Goal: Information Seeking & Learning: Find specific fact

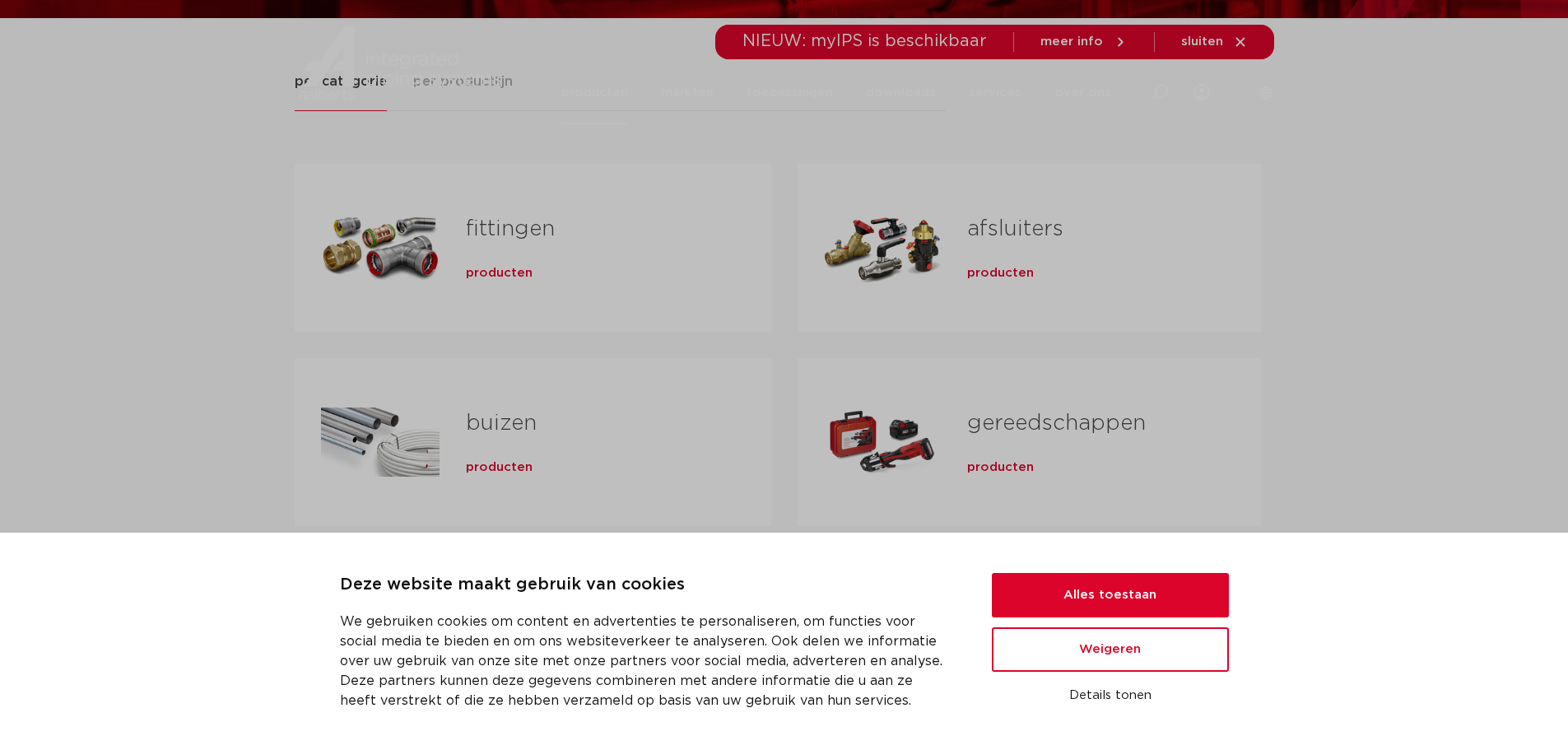
click at [533, 273] on div "producten" at bounding box center [593, 270] width 253 height 23
click at [1121, 559] on div "Deze website maakt gebruik van cookies We gebruiken cookies om content en adver…" at bounding box center [784, 641] width 1568 height 218
click at [1126, 588] on button "Alles toestaan" at bounding box center [1110, 595] width 237 height 44
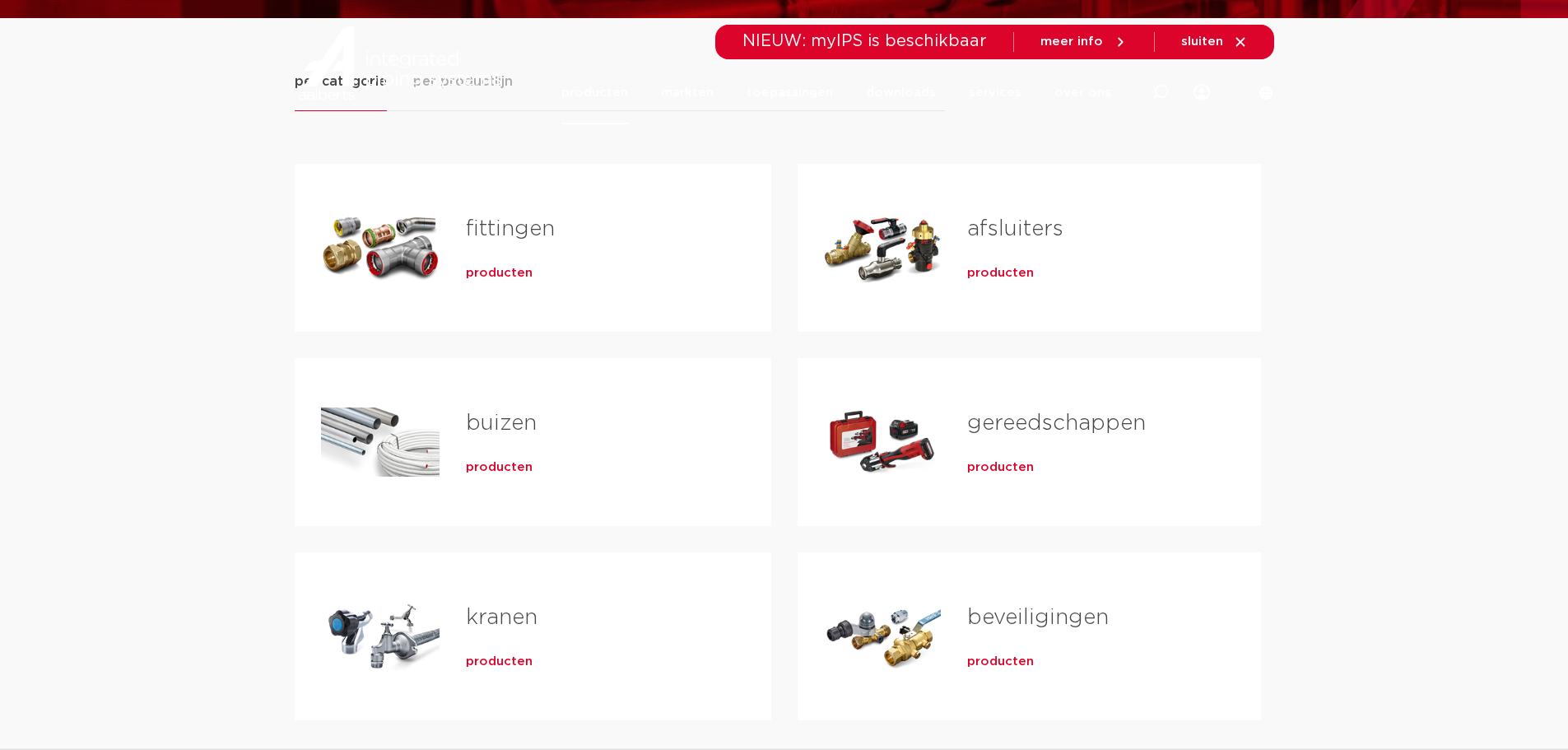
click at [527, 292] on div "fittingen producten" at bounding box center [593, 248] width 305 height 116
click at [519, 274] on span "producten" at bounding box center [499, 273] width 67 height 16
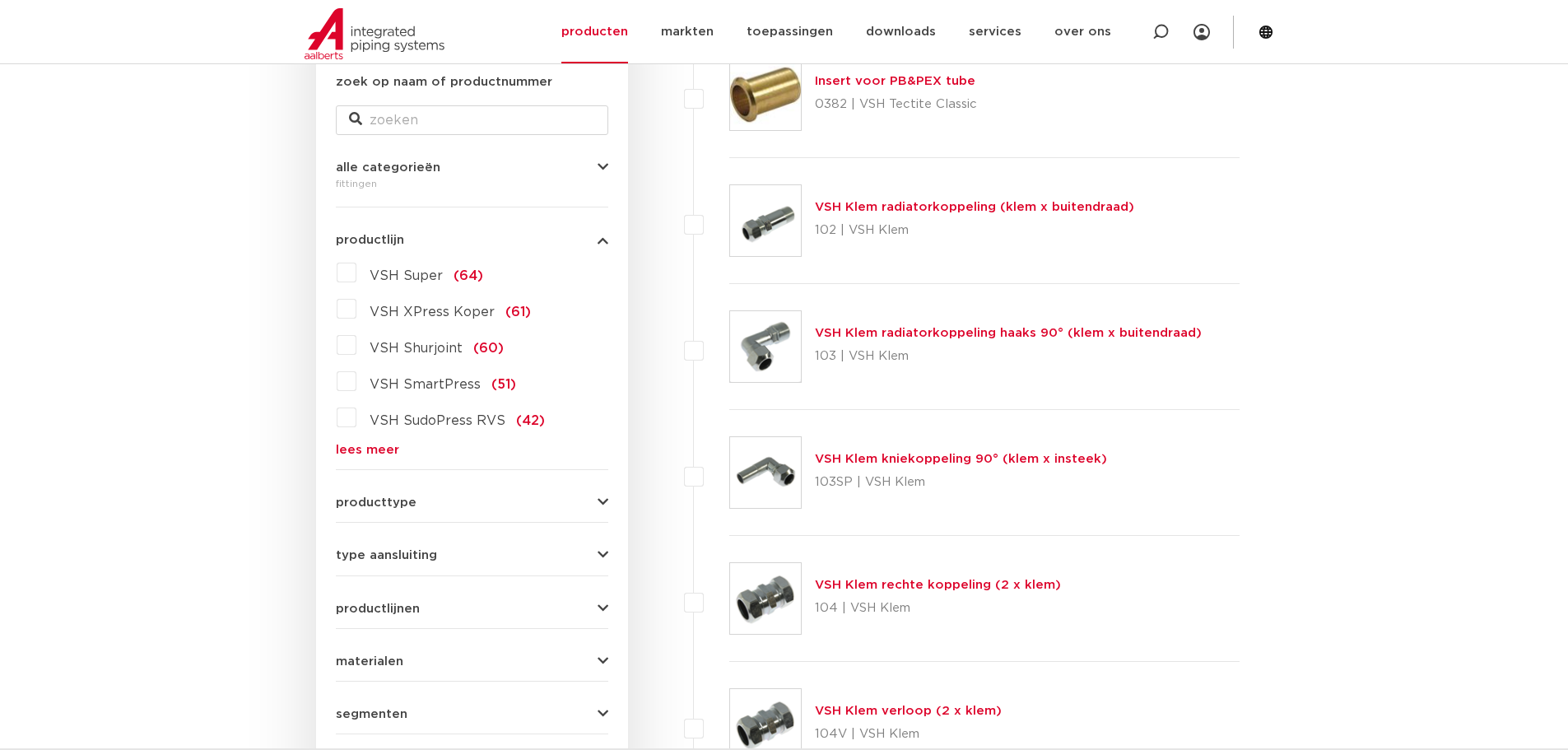
scroll to position [164, 0]
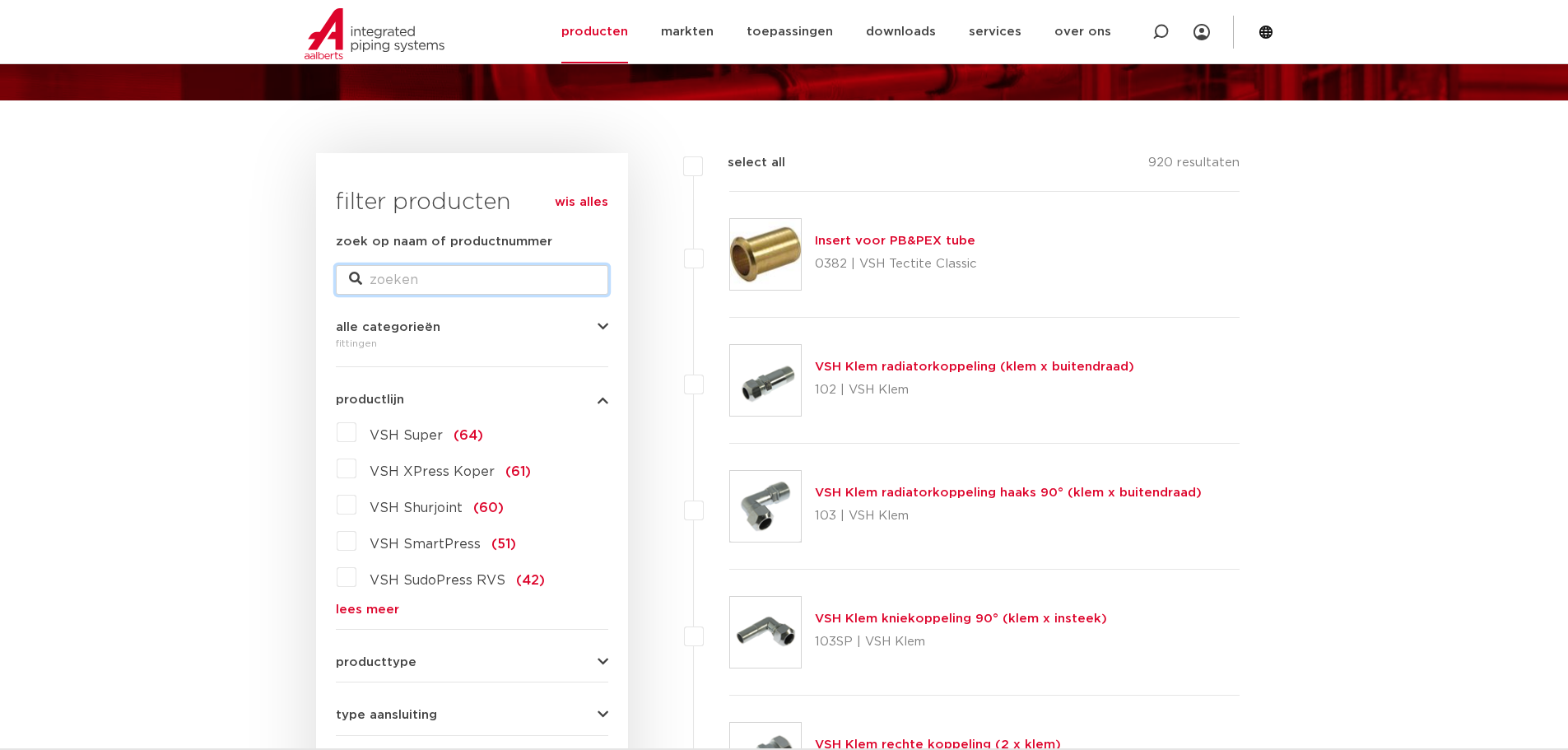
click at [517, 271] on input "zoek op naam of productnummer" at bounding box center [472, 279] width 273 height 30
type input "afsluitplaatje"
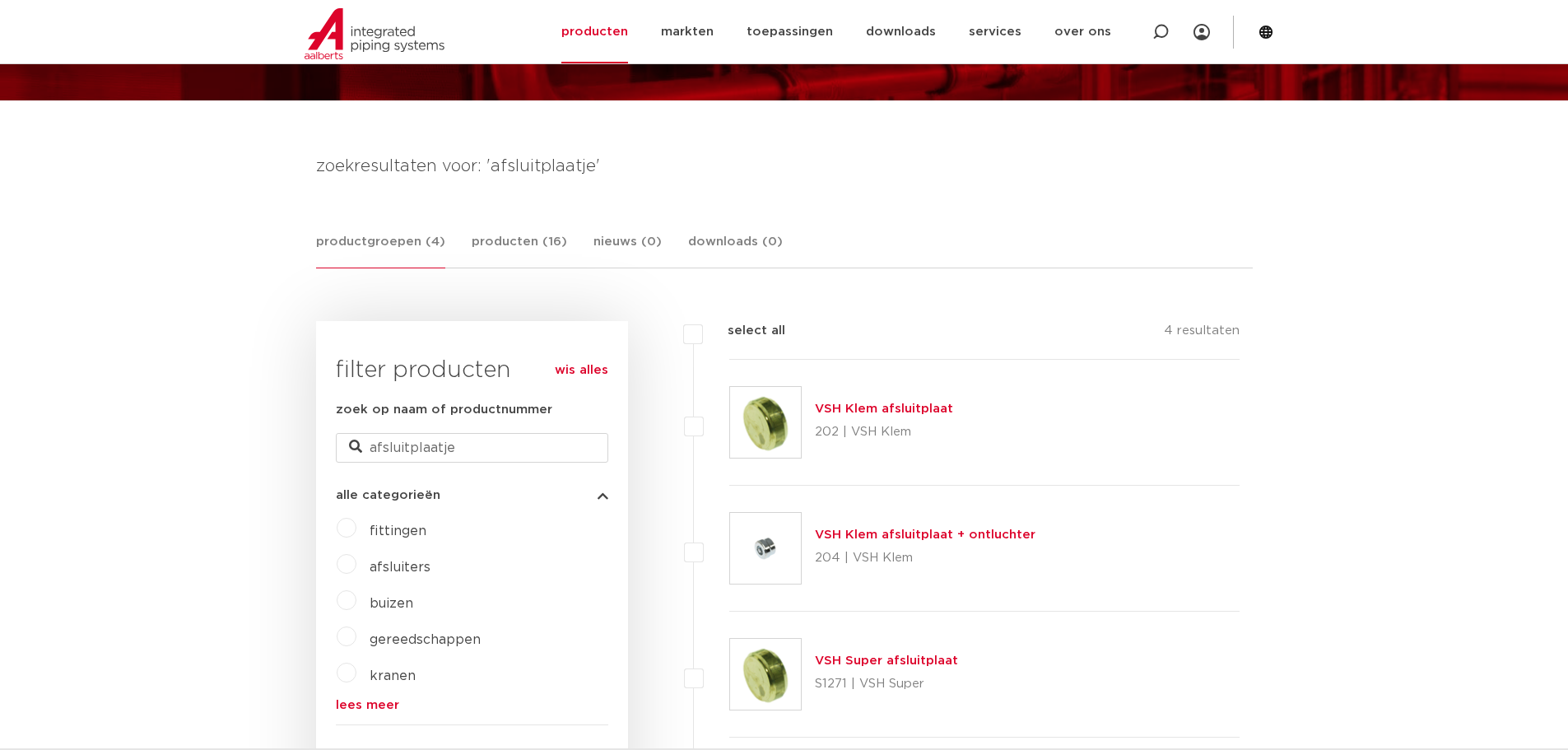
click at [922, 406] on link "VSH Klem afsluitplaat" at bounding box center [883, 409] width 138 height 13
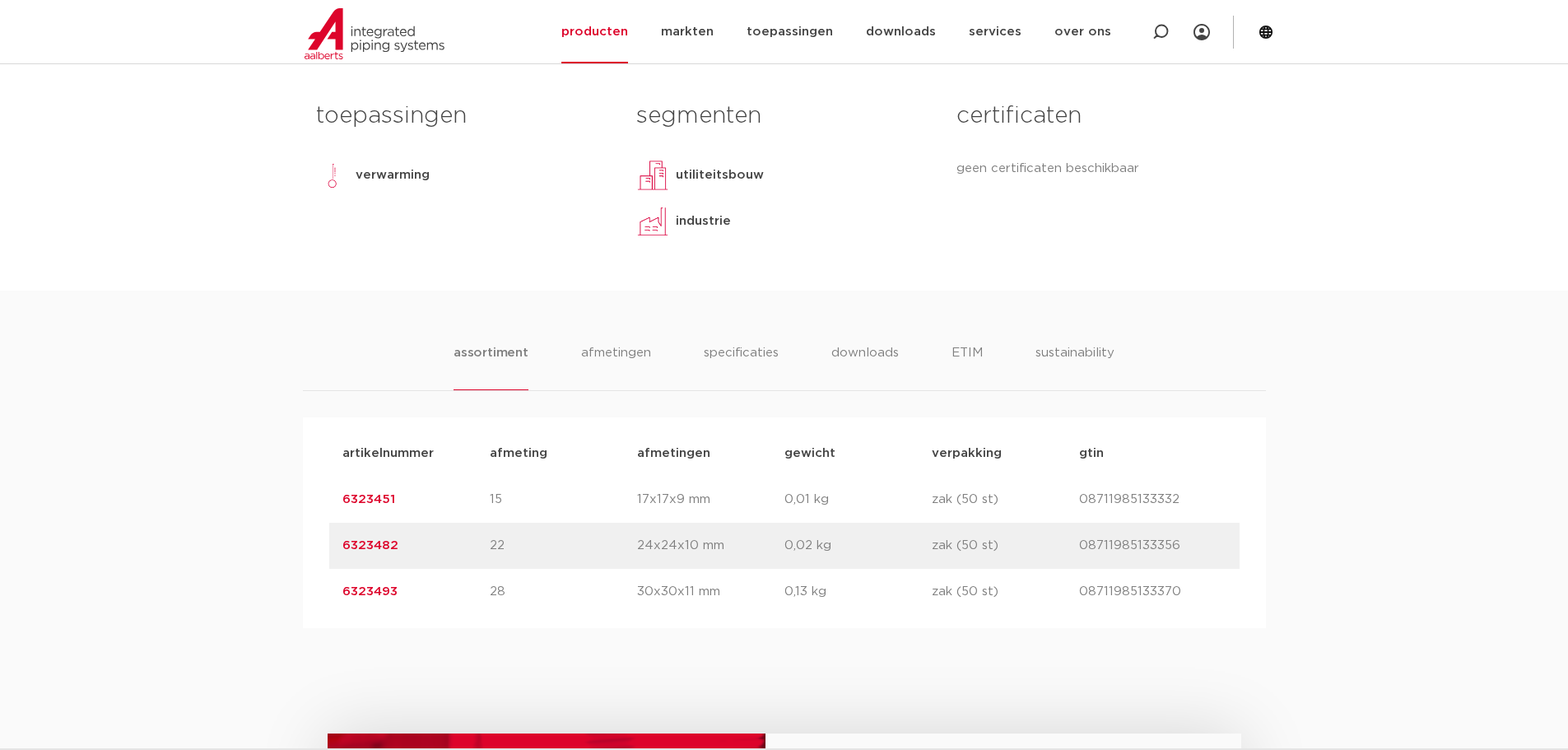
scroll to position [659, 0]
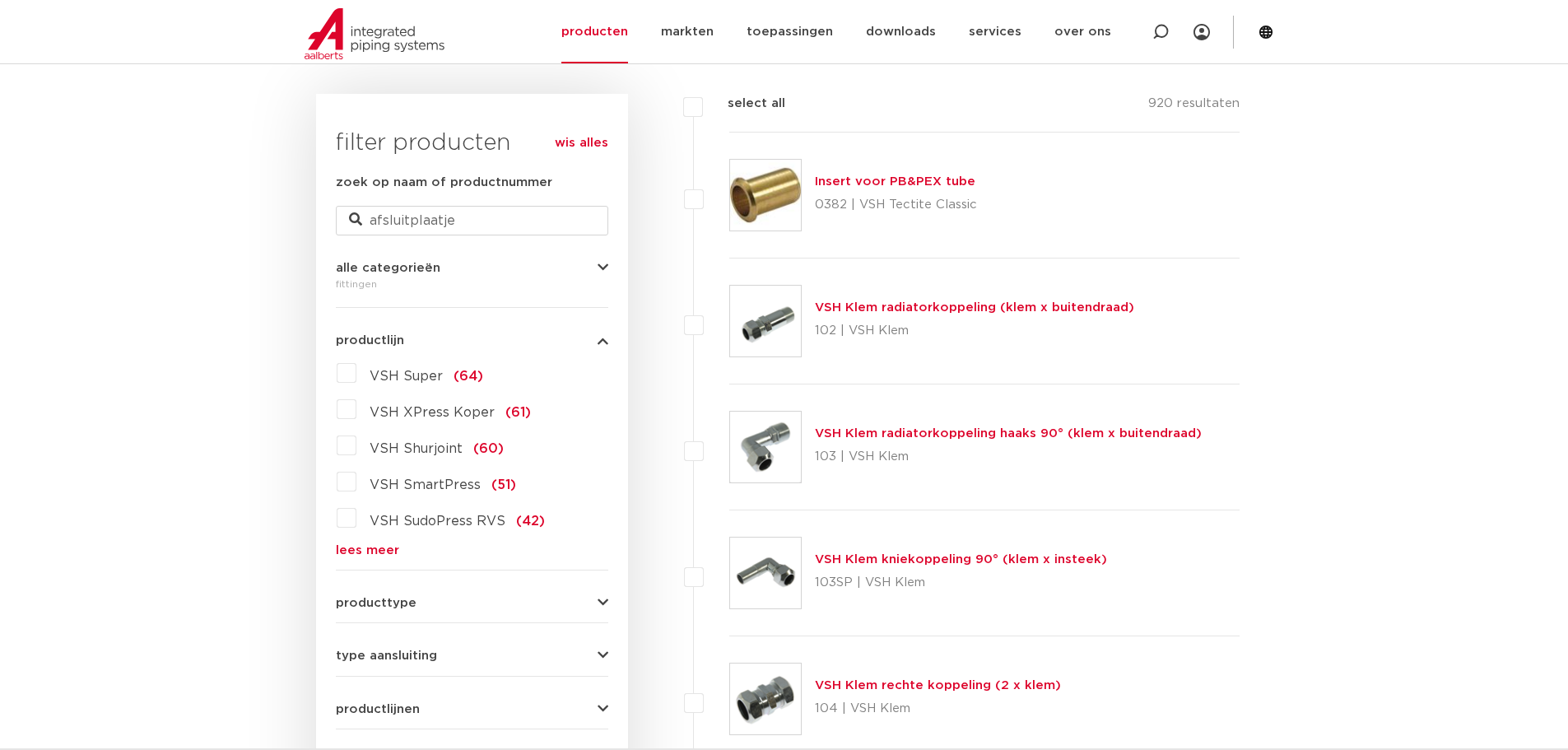
scroll to position [82, 0]
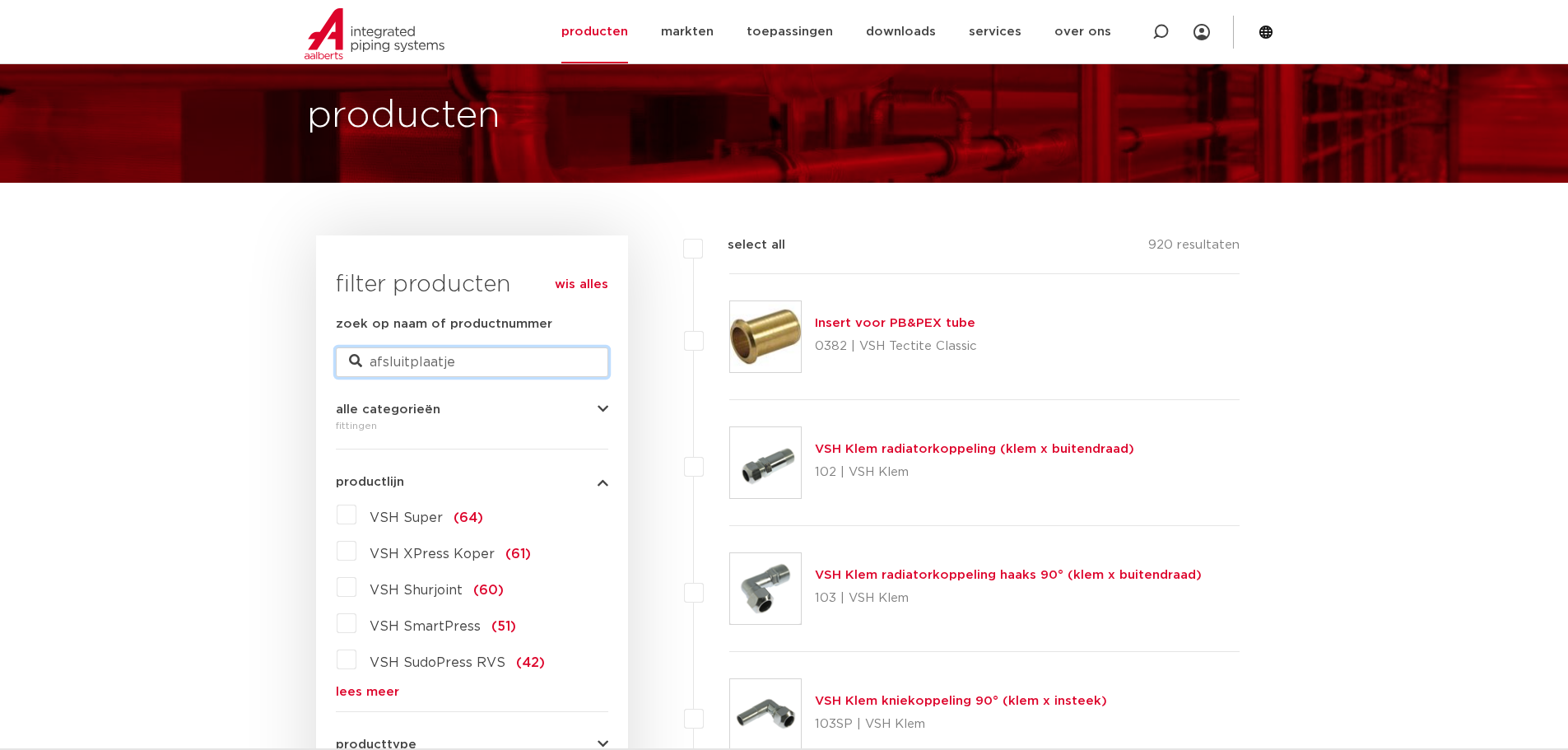
click at [471, 369] on input "afsluitplaatje" at bounding box center [472, 361] width 273 height 30
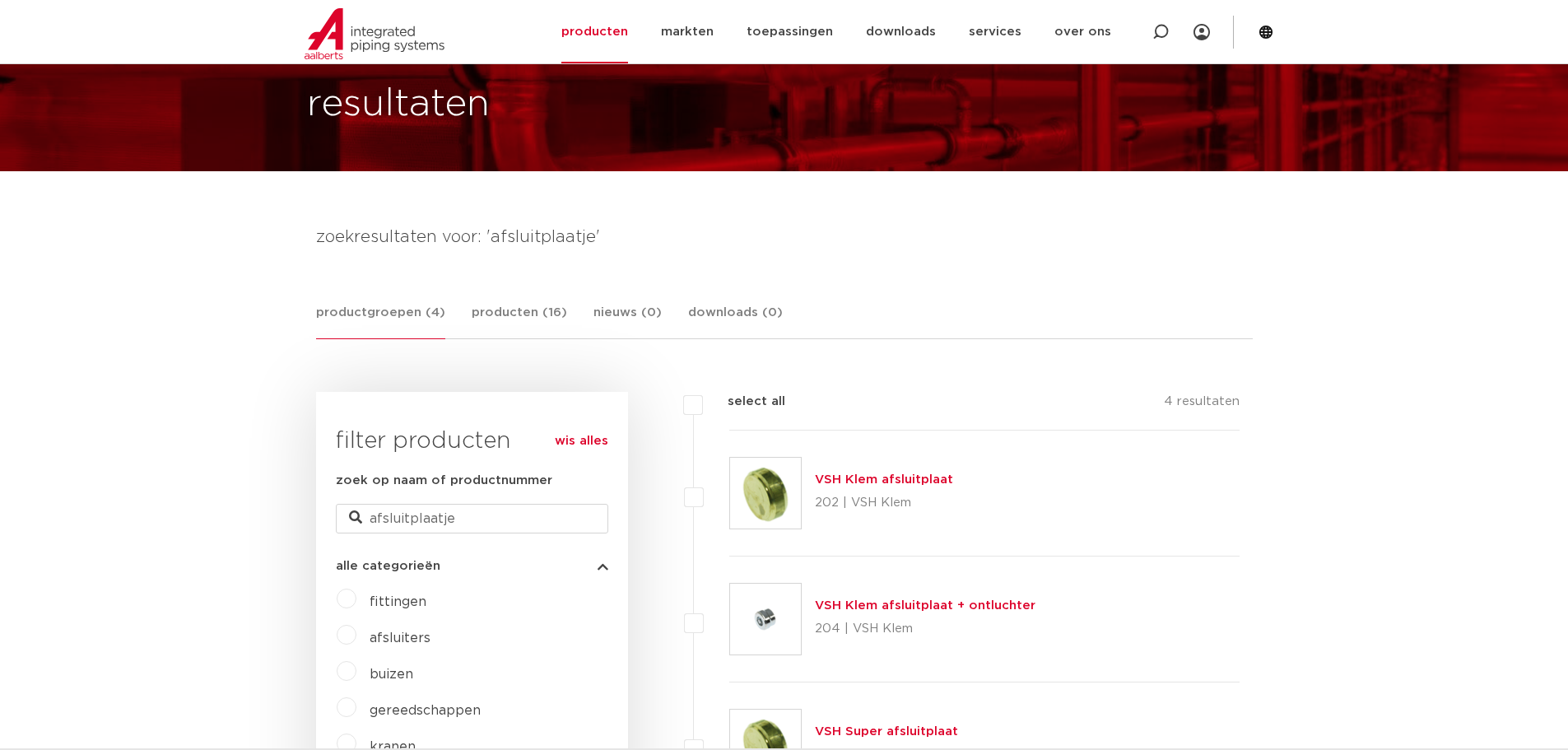
scroll to position [247, 0]
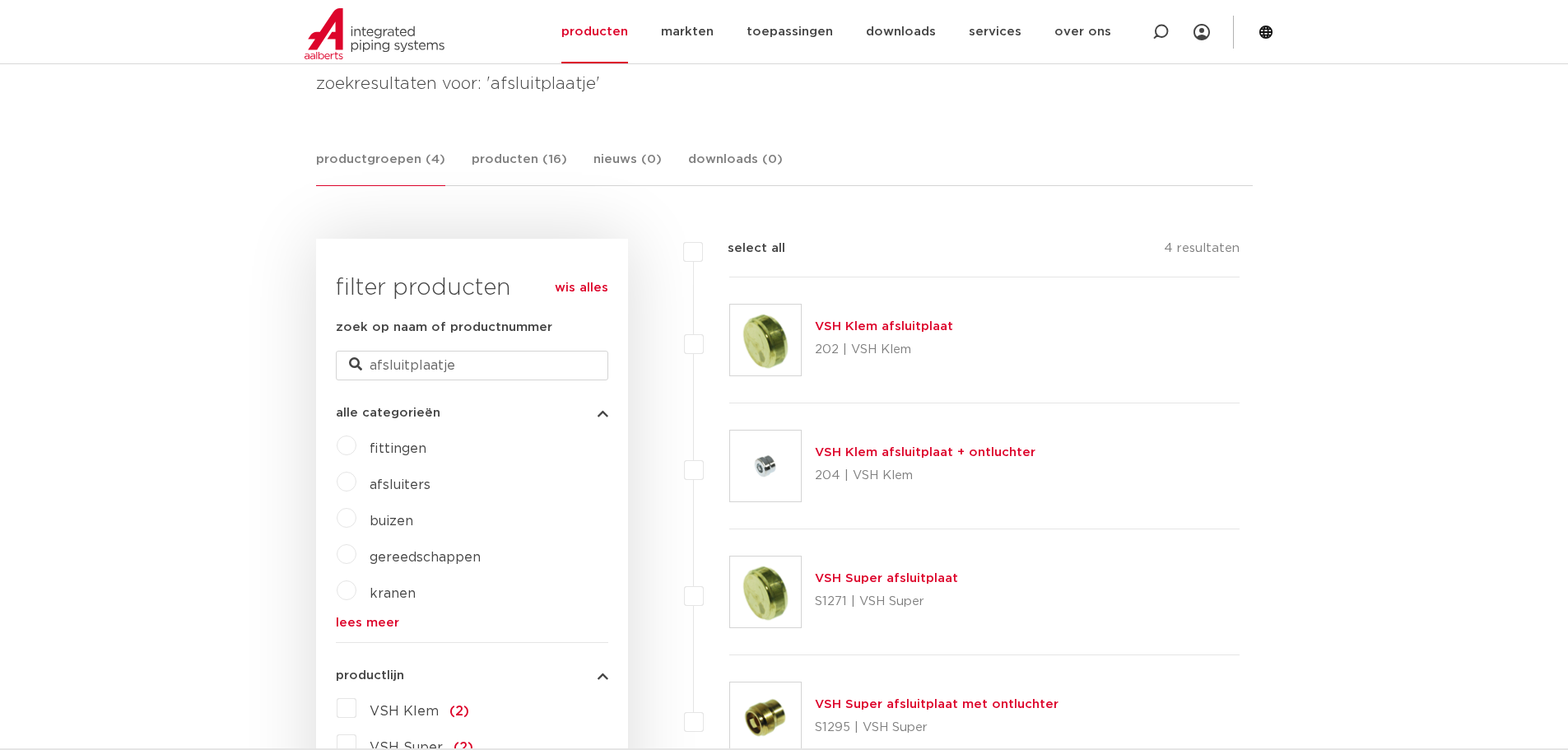
click at [891, 576] on link "VSH Super afsluitplaat" at bounding box center [886, 578] width 144 height 13
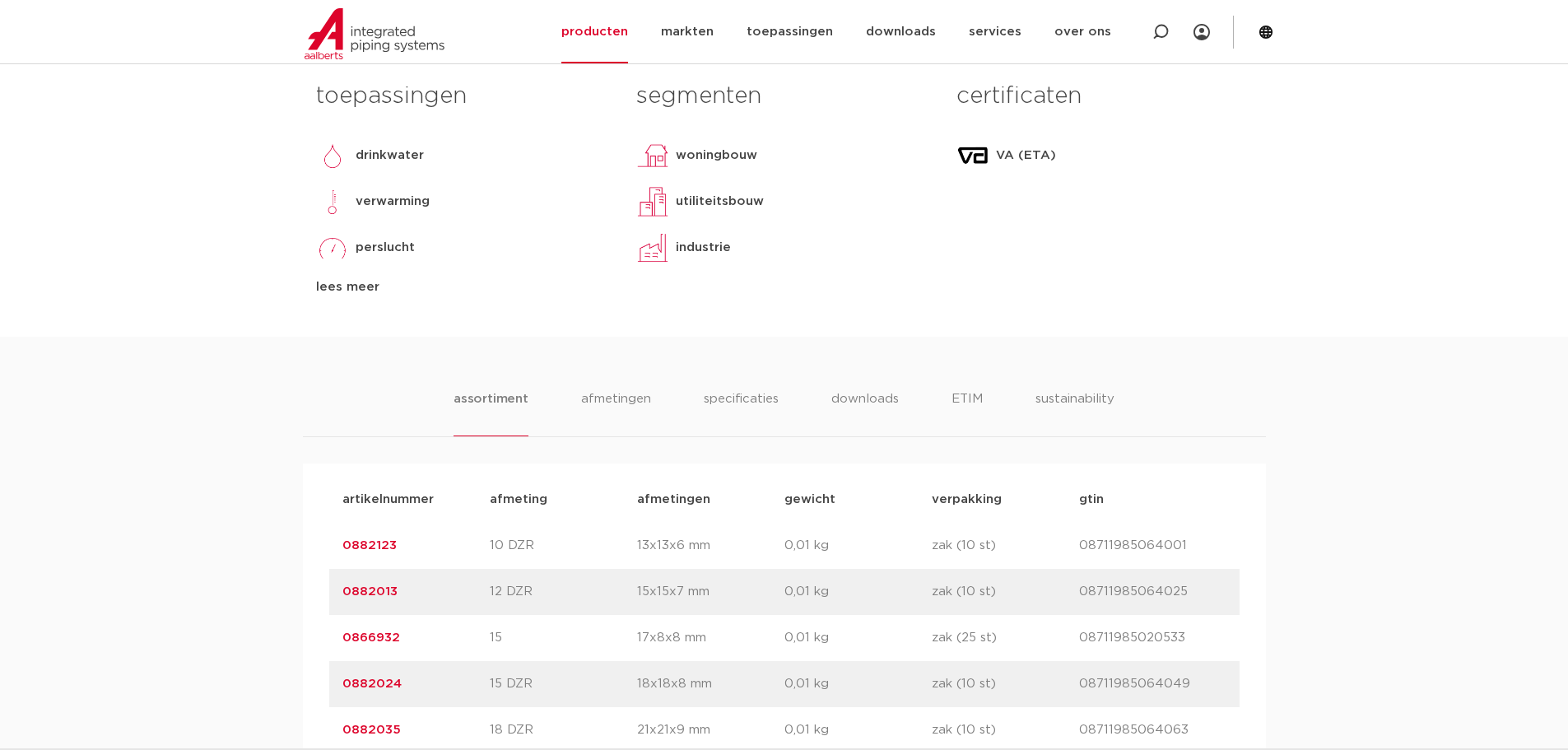
scroll to position [823, 0]
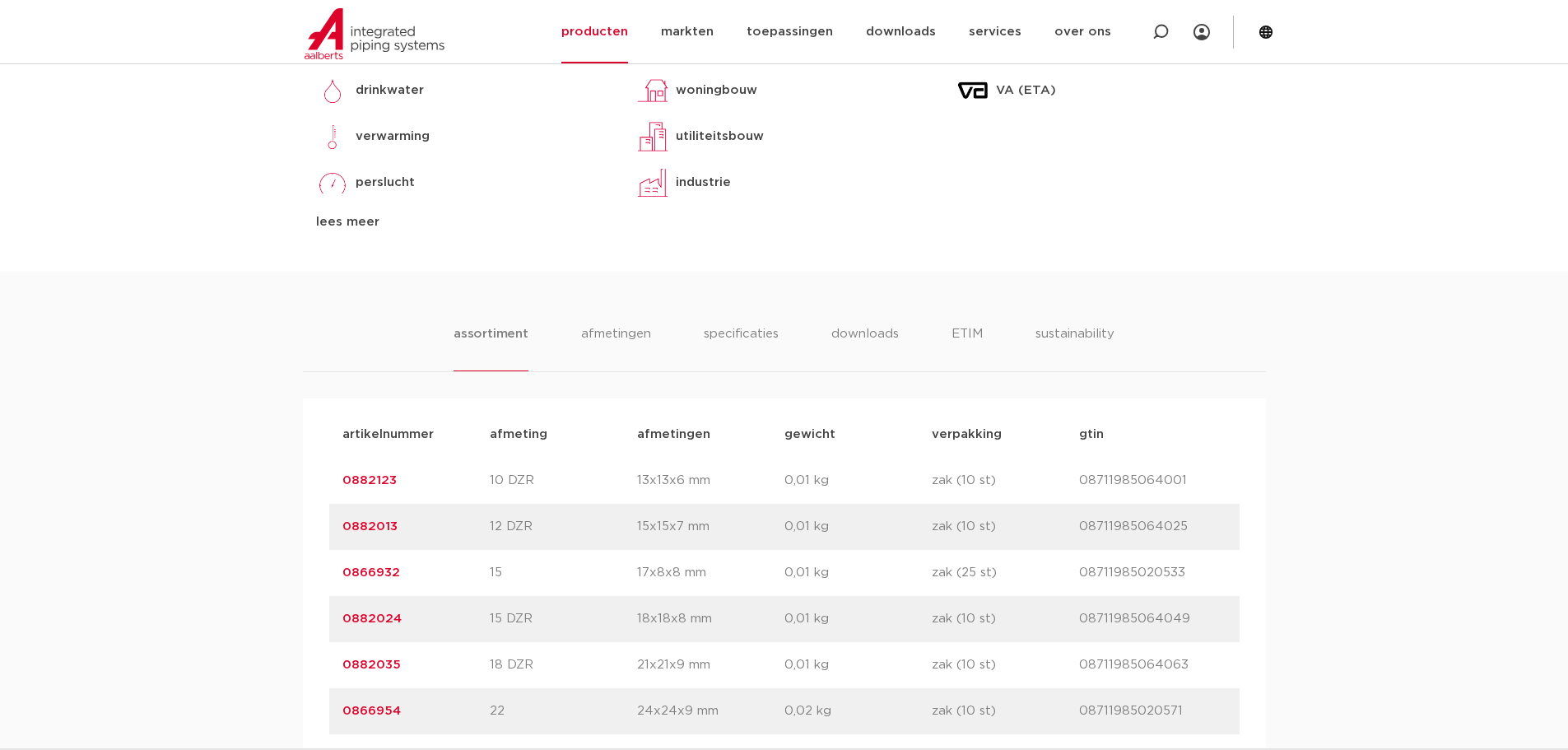
drag, startPoint x: 1203, startPoint y: 530, endPoint x: 1078, endPoint y: 545, distance: 125.9
click at [1078, 544] on div "artikelnummer 0882013 afmeting 12 DZR [GEOGRAPHIC_DATA] 15x15x7 mm gewicht 0,01…" at bounding box center [784, 527] width 910 height 46
copy div "gtin 08711985064025"
